Goal: Information Seeking & Learning: Find specific fact

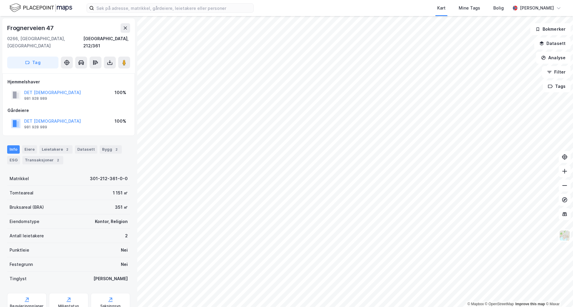
click at [452, 307] on html "Kart Mine Tags Bolig [PERSON_NAME] © Mapbox © OpenStreetMap Improve this map © …" at bounding box center [286, 153] width 573 height 307
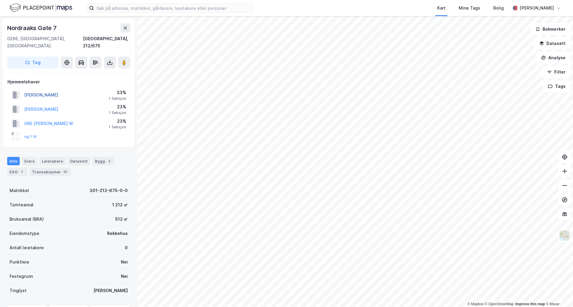
click at [0, 0] on button "[PERSON_NAME]" at bounding box center [0, 0] width 0 height 0
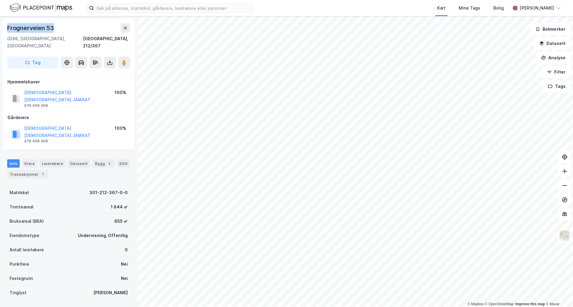
drag, startPoint x: 7, startPoint y: 28, endPoint x: 67, endPoint y: 26, distance: 59.1
click at [67, 27] on div "Frognerveien 53" at bounding box center [68, 28] width 123 height 10
copy div "Frognerveien 53"
